Goal: Task Accomplishment & Management: Manage account settings

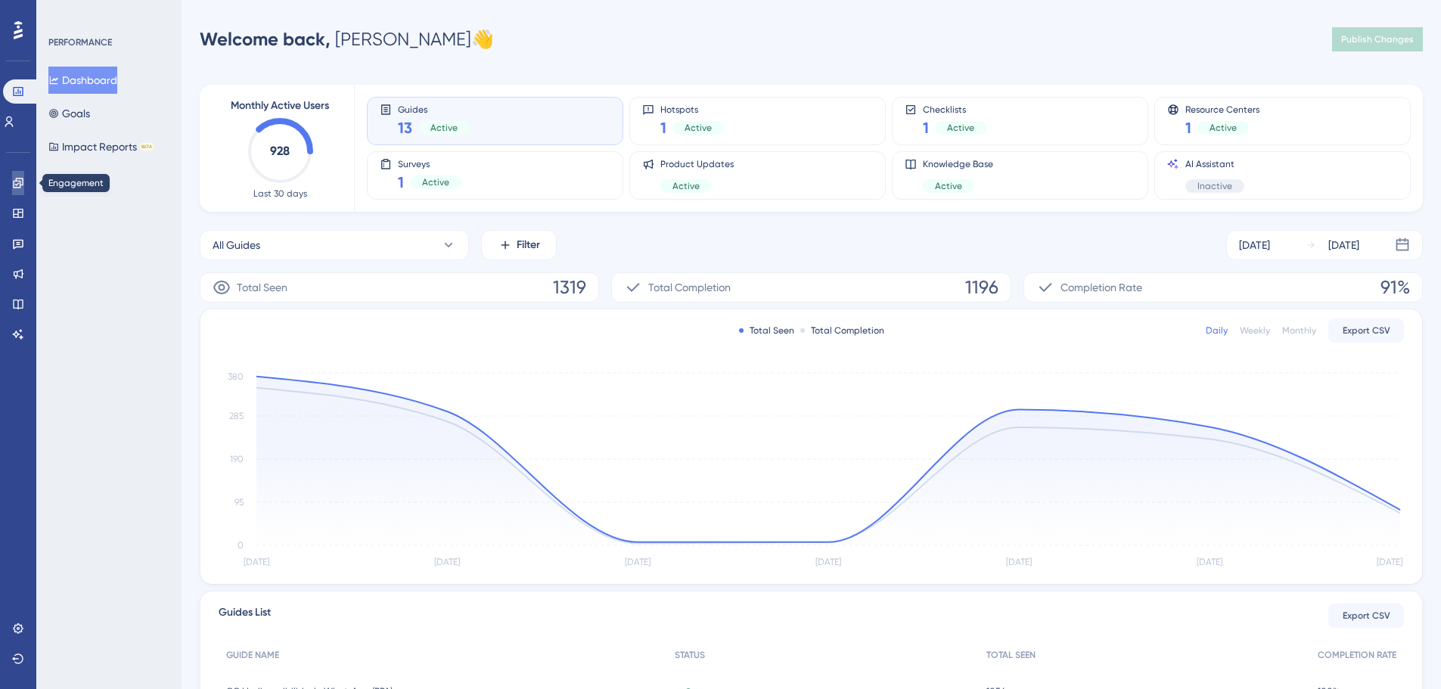
click at [24, 185] on link at bounding box center [18, 183] width 12 height 24
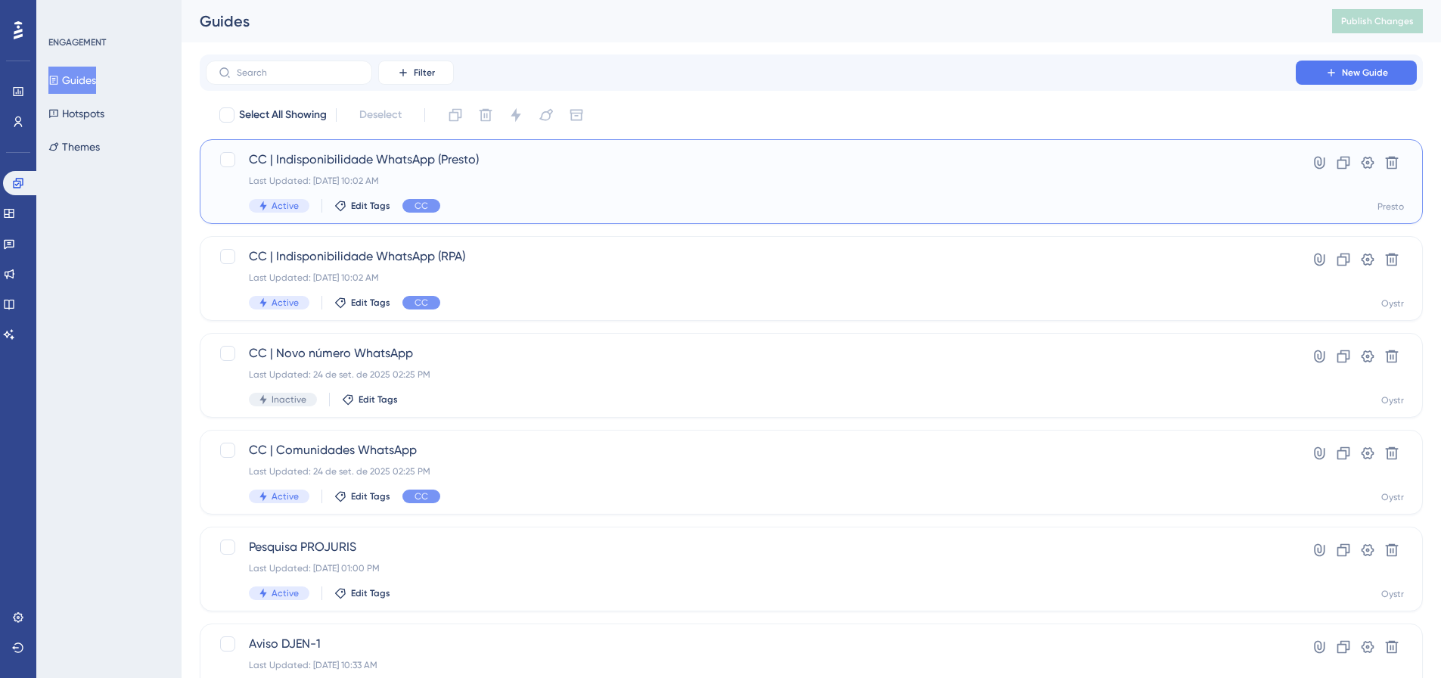
click at [677, 166] on span "CC | Indisponibilidade WhatsApp (Presto)" at bounding box center [751, 160] width 1004 height 18
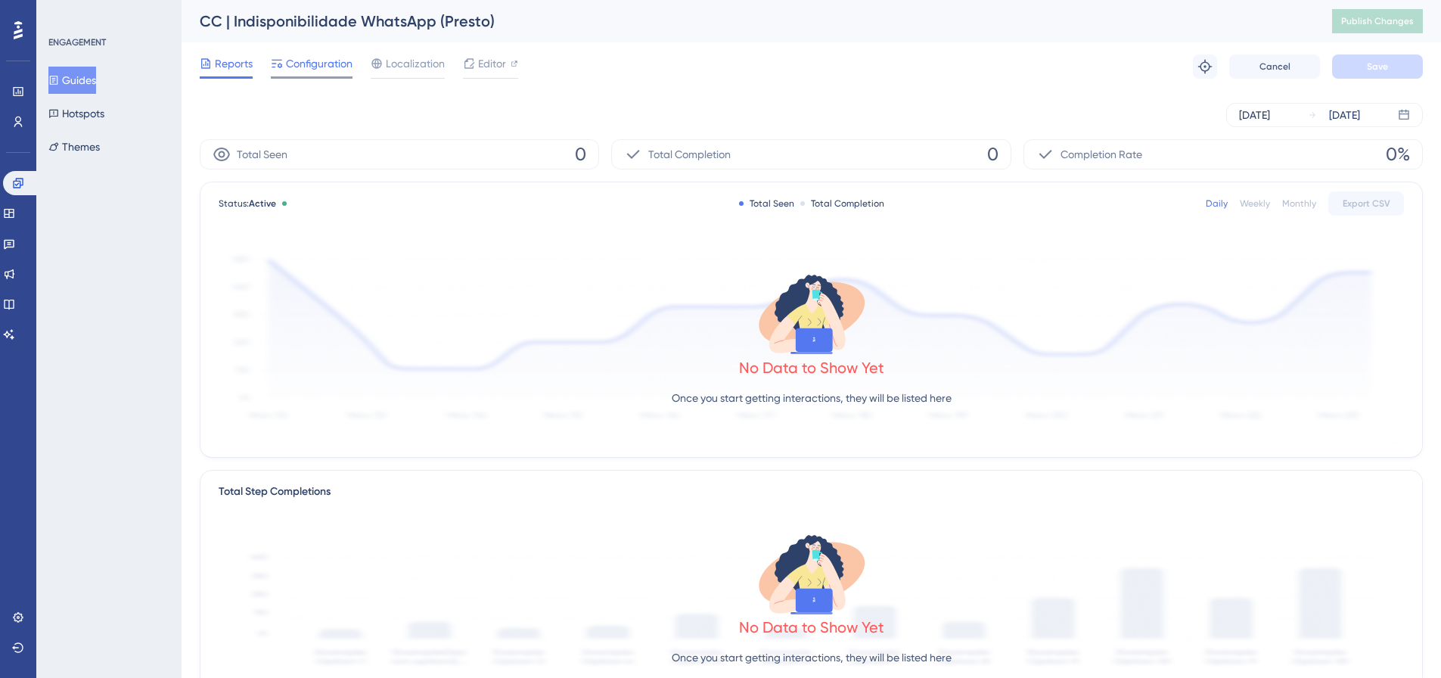
click at [313, 67] on span "Configuration" at bounding box center [319, 63] width 67 height 18
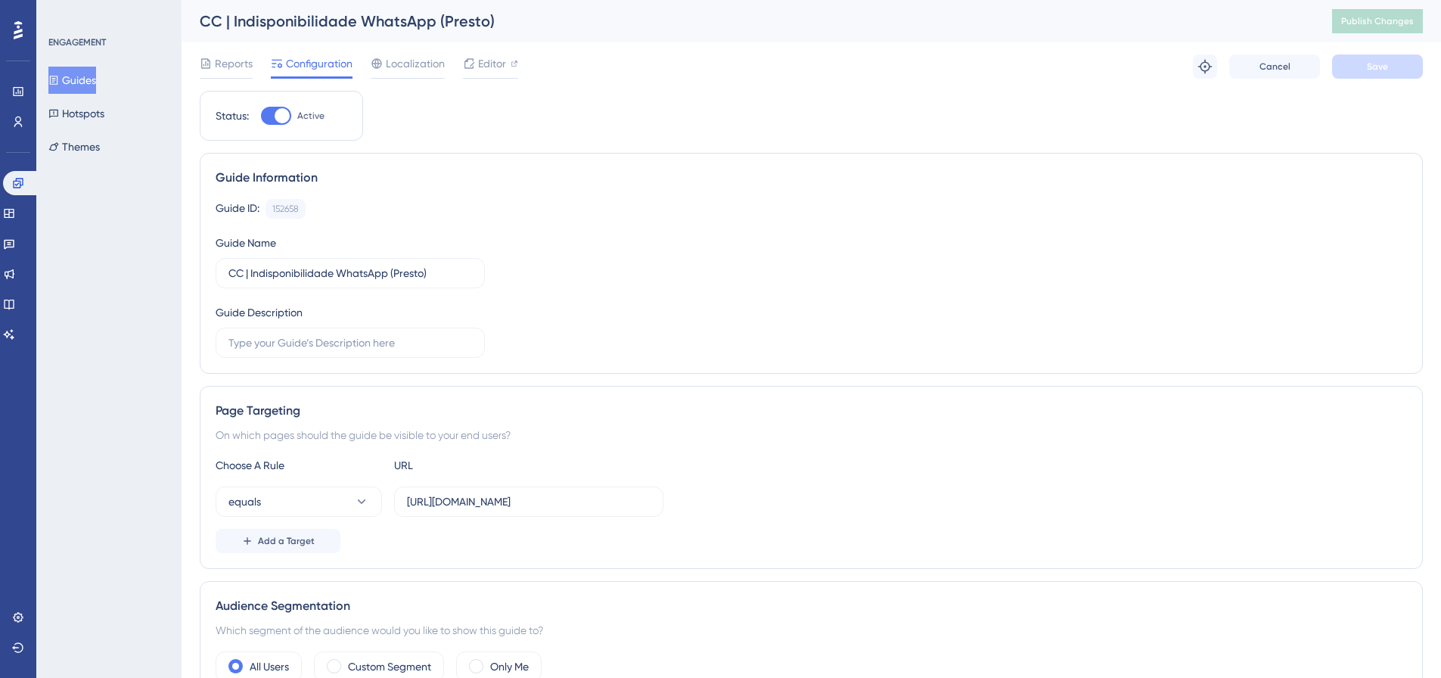
click at [278, 114] on div at bounding box center [282, 115] width 15 height 15
click at [261, 116] on input "Active" at bounding box center [260, 116] width 1 height 1
checkbox input "false"
click at [1376, 63] on span "Save" at bounding box center [1377, 67] width 21 height 12
